Goal: Information Seeking & Learning: Learn about a topic

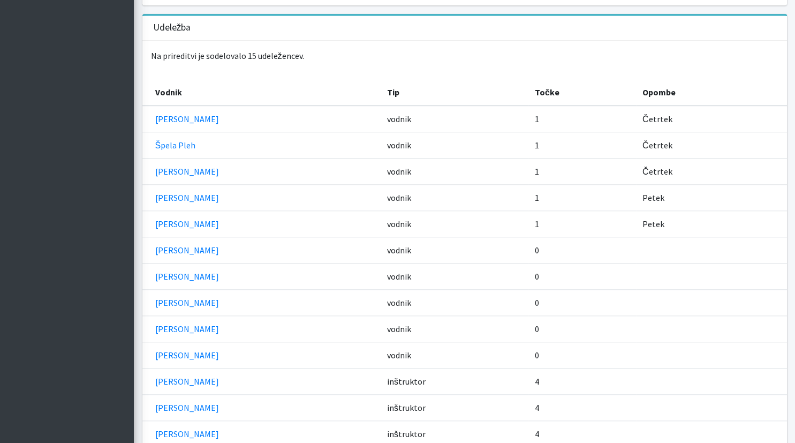
scroll to position [542, 0]
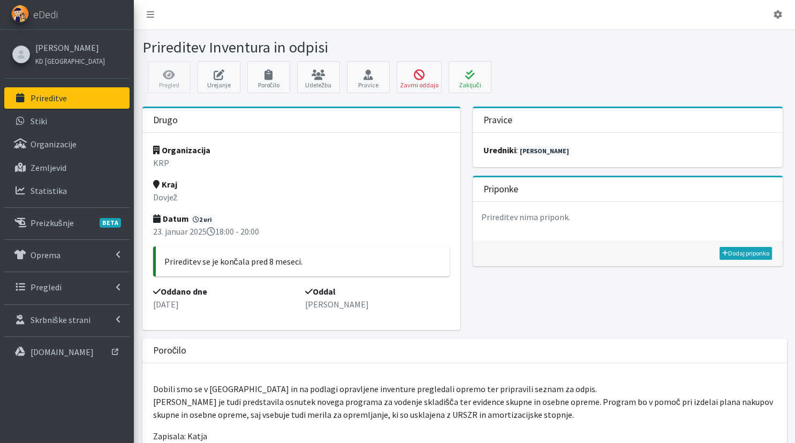
scroll to position [226, 0]
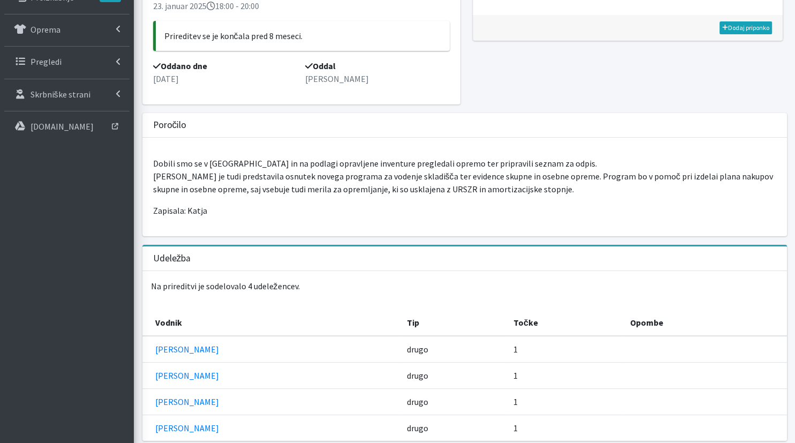
click at [775, 318] on th "Opombe" at bounding box center [704, 322] width 163 height 26
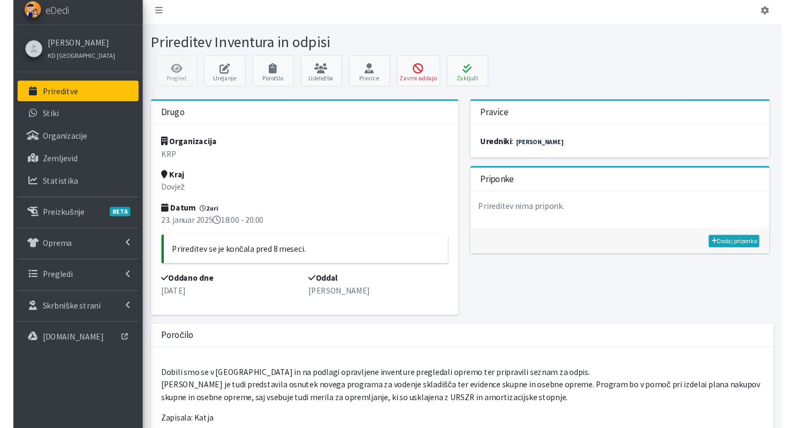
scroll to position [0, 0]
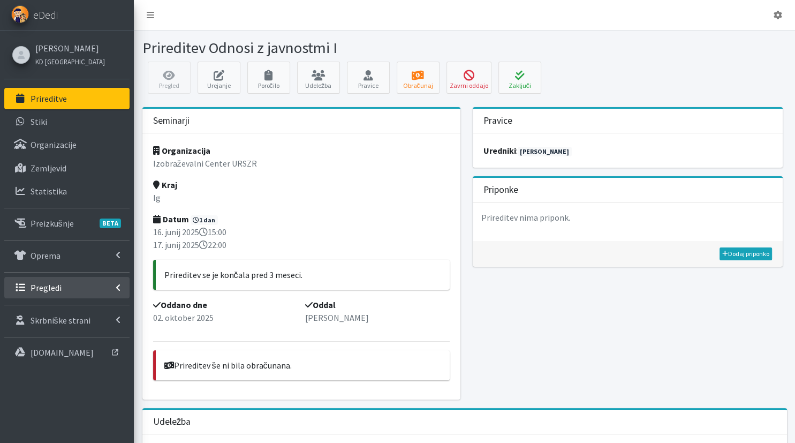
click at [89, 286] on link "Pregledi" at bounding box center [66, 287] width 125 height 21
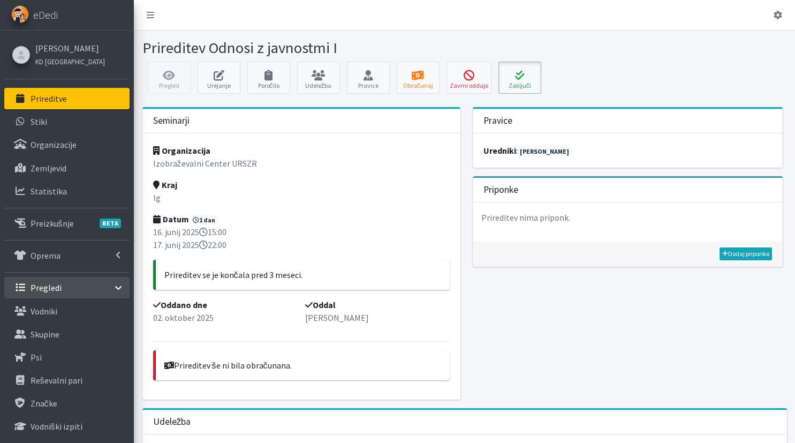
click at [519, 79] on icon at bounding box center [519, 75] width 36 height 11
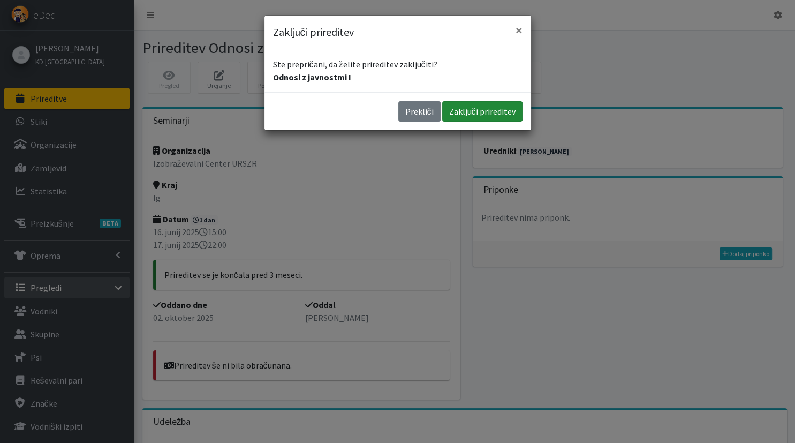
click at [476, 112] on button "Zaključi prireditev" at bounding box center [482, 111] width 80 height 20
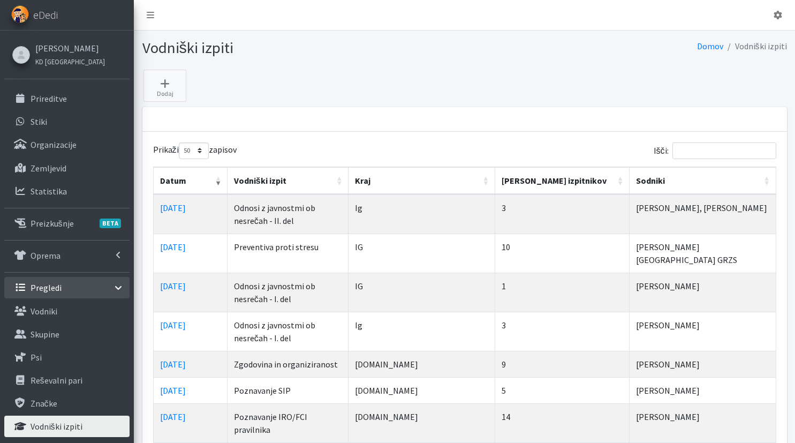
select select "50"
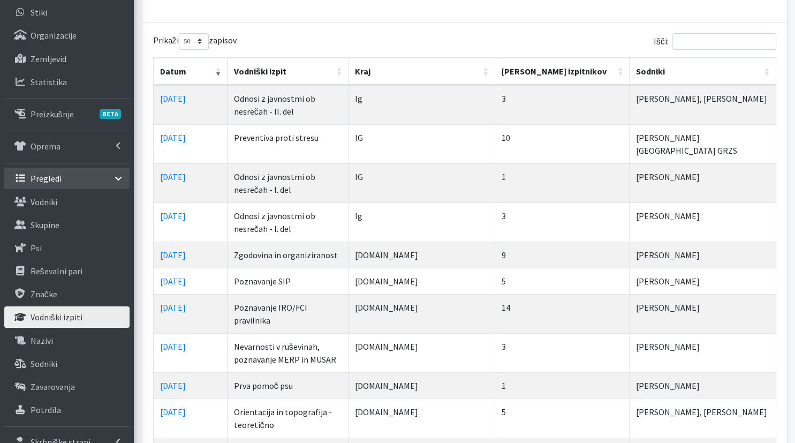
scroll to position [113, 0]
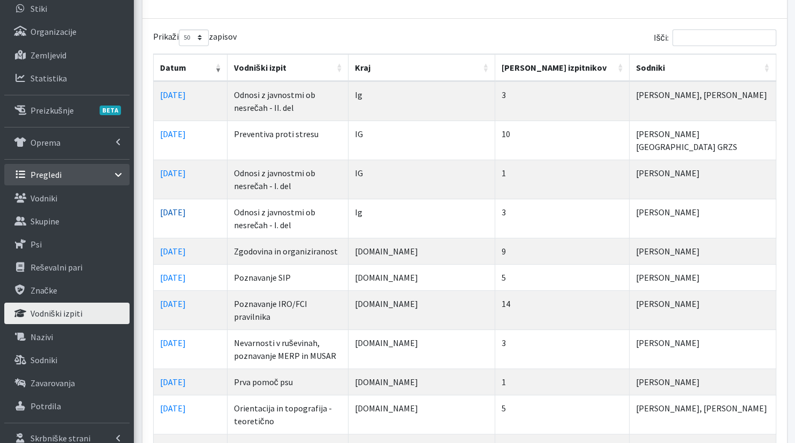
click at [185, 207] on link "16.06.2025" at bounding box center [173, 212] width 26 height 11
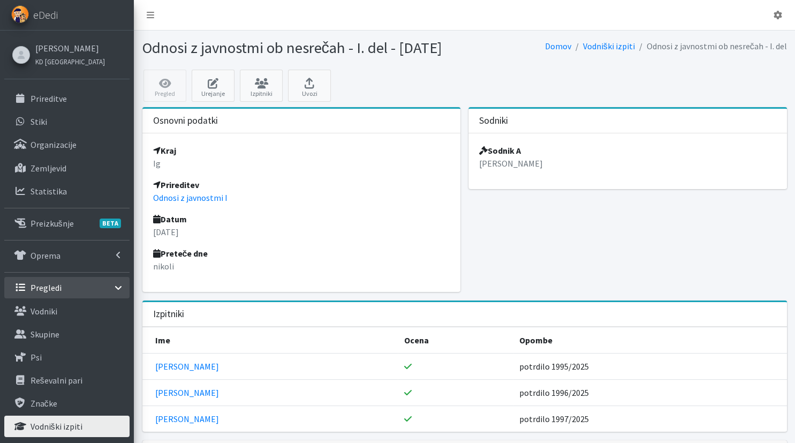
scroll to position [152, 0]
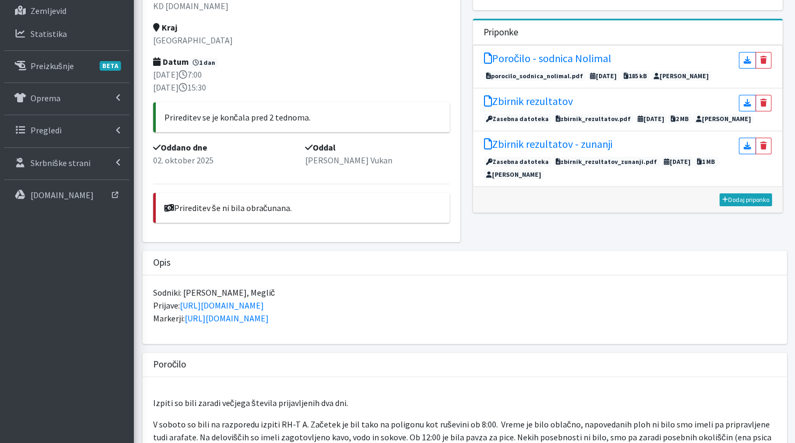
scroll to position [157, 0]
click at [478, 239] on div "Pravice uredniki : Saša Požun Vukan Priponke Poročilo - sodnica Nolimal" at bounding box center [627, 100] width 326 height 301
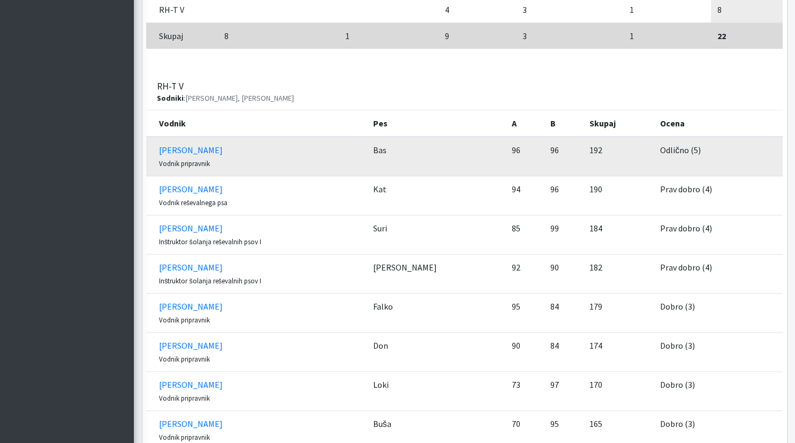
scroll to position [678, 0]
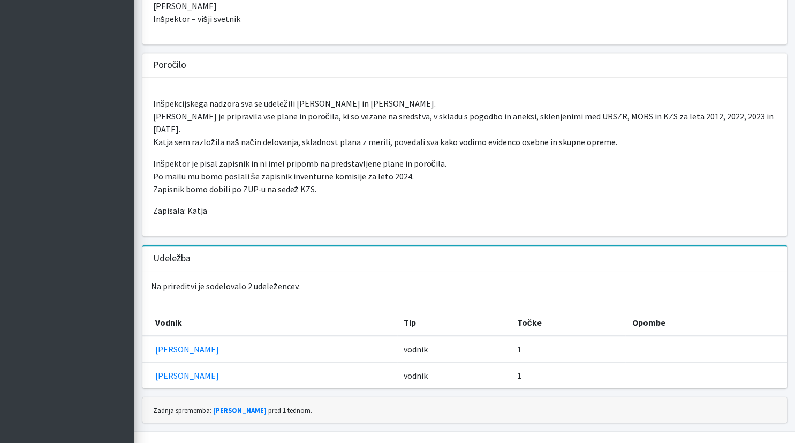
scroll to position [477, 0]
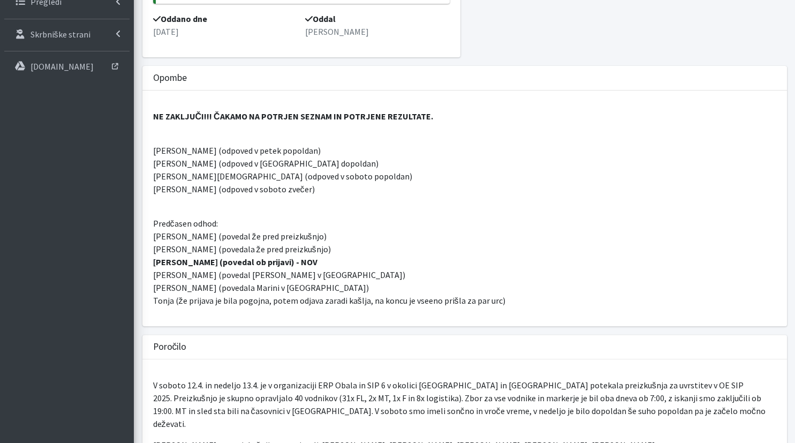
scroll to position [395, 0]
